Goal: Information Seeking & Learning: Learn about a topic

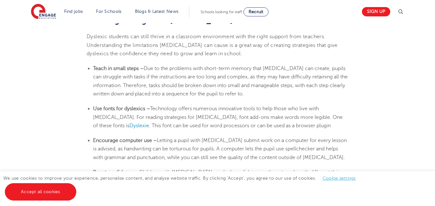
scroll to position [1083, 0]
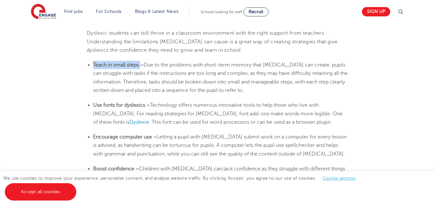
drag, startPoint x: 141, startPoint y: 52, endPoint x: 88, endPoint y: 54, distance: 52.1
click at [93, 61] on li "Teach in small steps – Due to the problems with short-term memory that [MEDICAL…" at bounding box center [220, 78] width 255 height 34
copy b "Teach in small steps"
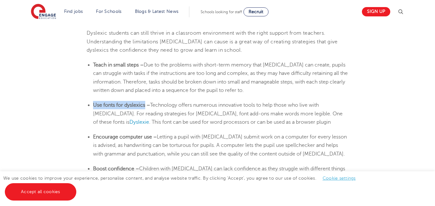
drag, startPoint x: 145, startPoint y: 92, endPoint x: 93, endPoint y: 94, distance: 52.2
click at [93, 102] on b "Use fonts for dyslexics –" at bounding box center [121, 105] width 57 height 6
copy b "Use fonts for dyslexics"
click at [157, 119] on span ". This font can be used for word processors or can be used as a browser plugin" at bounding box center [239, 122] width 181 height 6
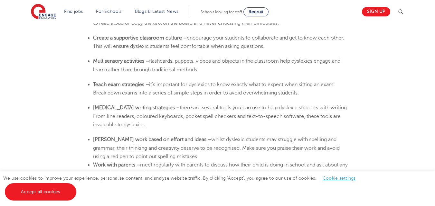
scroll to position [1257, 0]
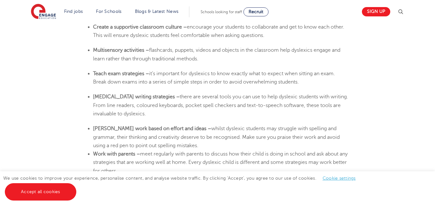
drag, startPoint x: 303, startPoint y: 68, endPoint x: 84, endPoint y: 57, distance: 219.8
copy li "Teach exam strategies – it’s important for dyslexics to know exactly what to ex…"
click at [200, 104] on li "[MEDICAL_DATA] writing strategies – there are several tools you can use to help…" at bounding box center [220, 105] width 255 height 25
drag, startPoint x: 150, startPoint y: 101, endPoint x: 82, endPoint y: 85, distance: 69.8
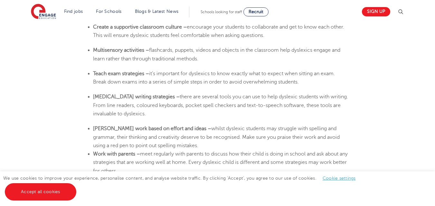
copy li "[MEDICAL_DATA] writing strategies – there are several tools you can use to help…"
drag, startPoint x: 165, startPoint y: 131, endPoint x: 83, endPoint y: 114, distance: 84.1
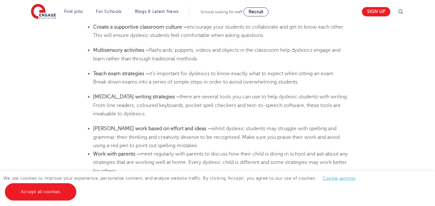
copy li "[PERSON_NAME] work based on effort and ideas – whilst dyslexic students may str…"
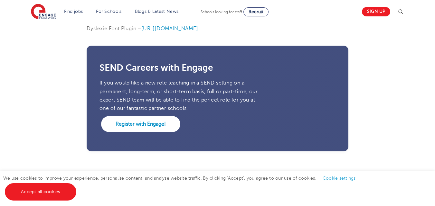
scroll to position [1715, 0]
